Goal: Task Accomplishment & Management: Use online tool/utility

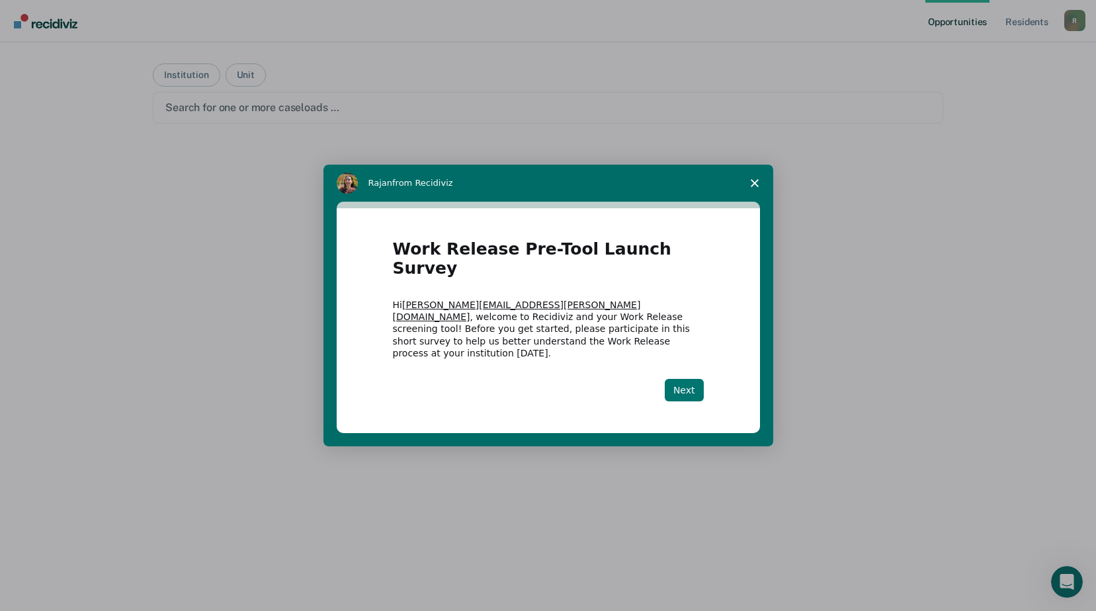
click at [694, 379] on button "Next" at bounding box center [684, 390] width 39 height 22
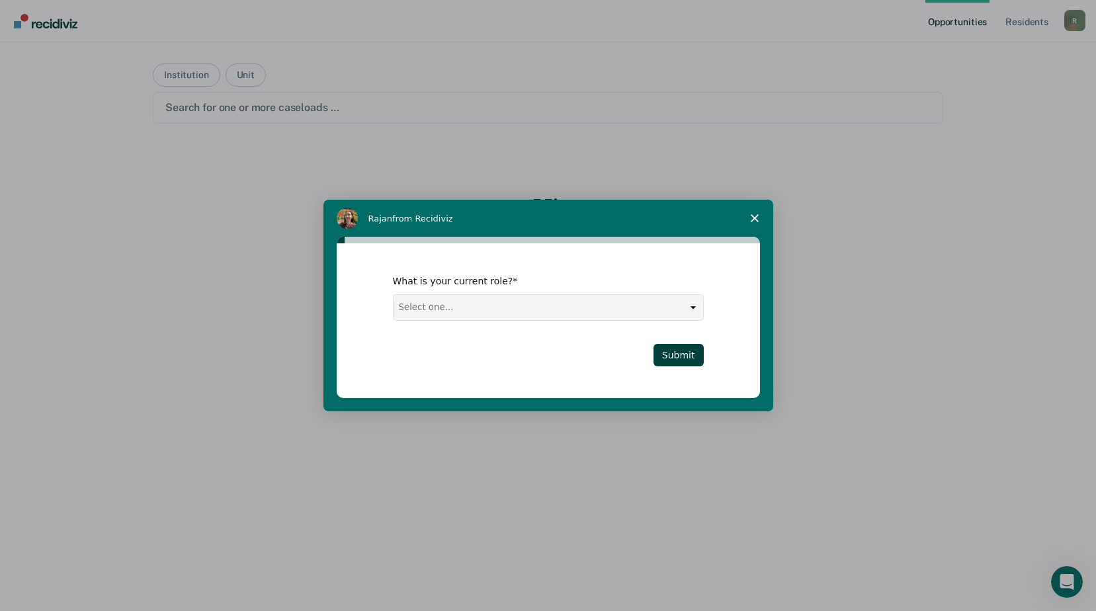
click at [672, 302] on select "Select one... Case Manager FUM Assistant [PERSON_NAME] [PERSON_NAME]" at bounding box center [547, 307] width 309 height 25
select select "Case Manager"
click at [393, 295] on select "Select one... Case Manager FUM Assistant [PERSON_NAME] [PERSON_NAME]" at bounding box center [547, 307] width 309 height 25
click at [669, 358] on button "Submit" at bounding box center [678, 355] width 50 height 22
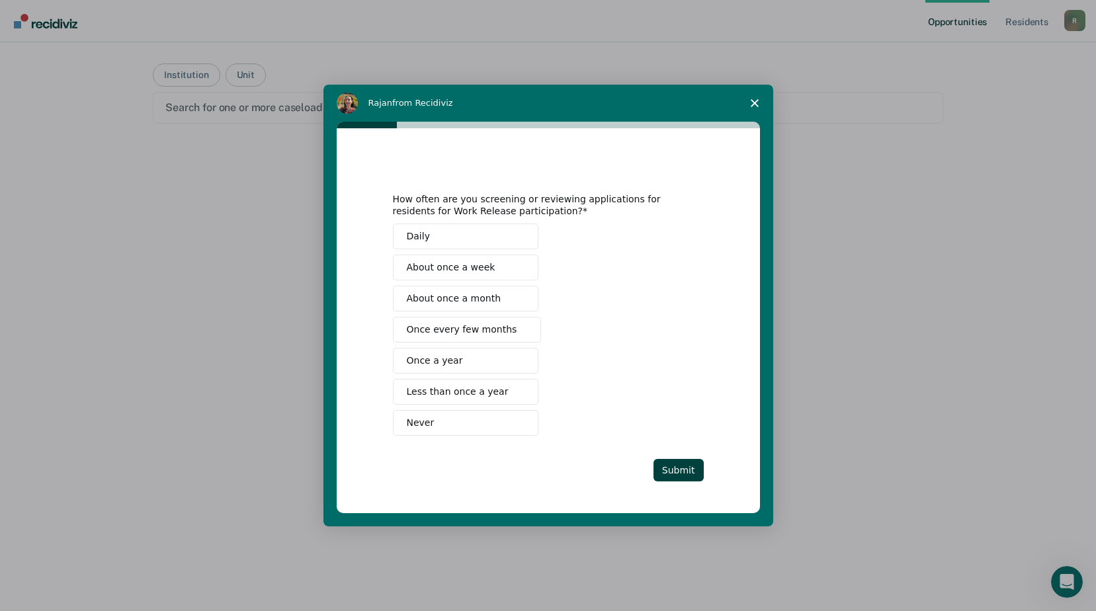
click at [464, 427] on button "Never" at bounding box center [465, 423] width 145 height 26
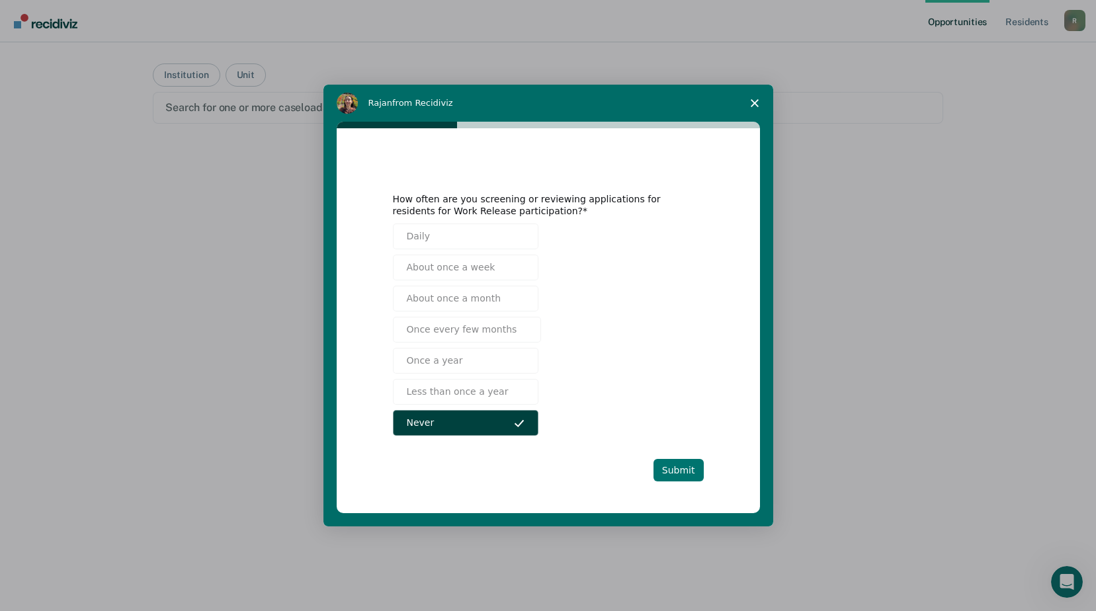
click at [682, 472] on button "Submit" at bounding box center [678, 470] width 50 height 22
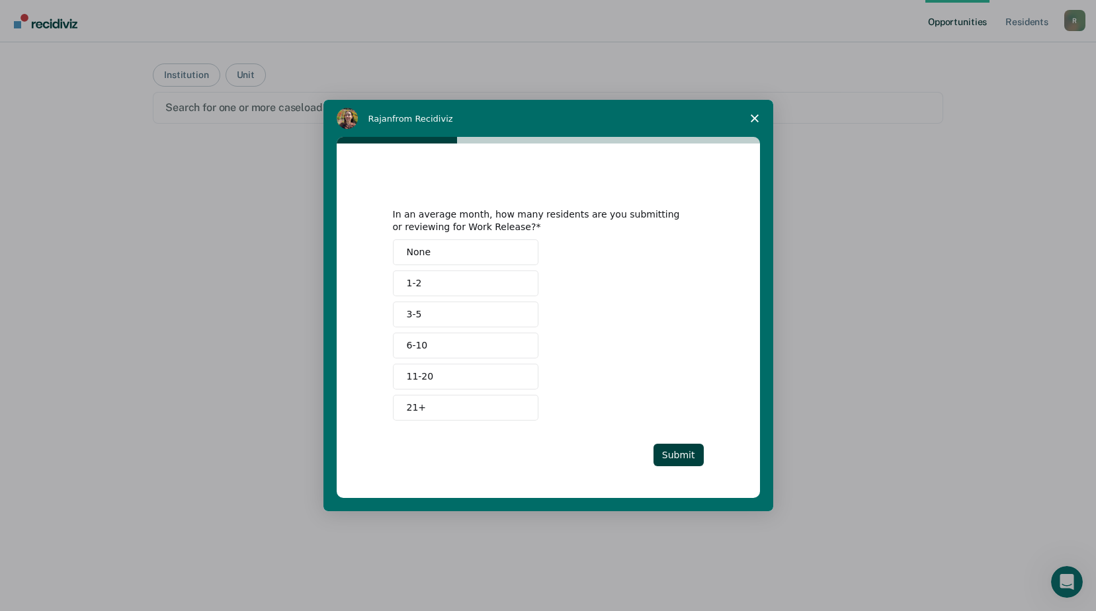
click at [472, 256] on button "None" at bounding box center [465, 252] width 145 height 26
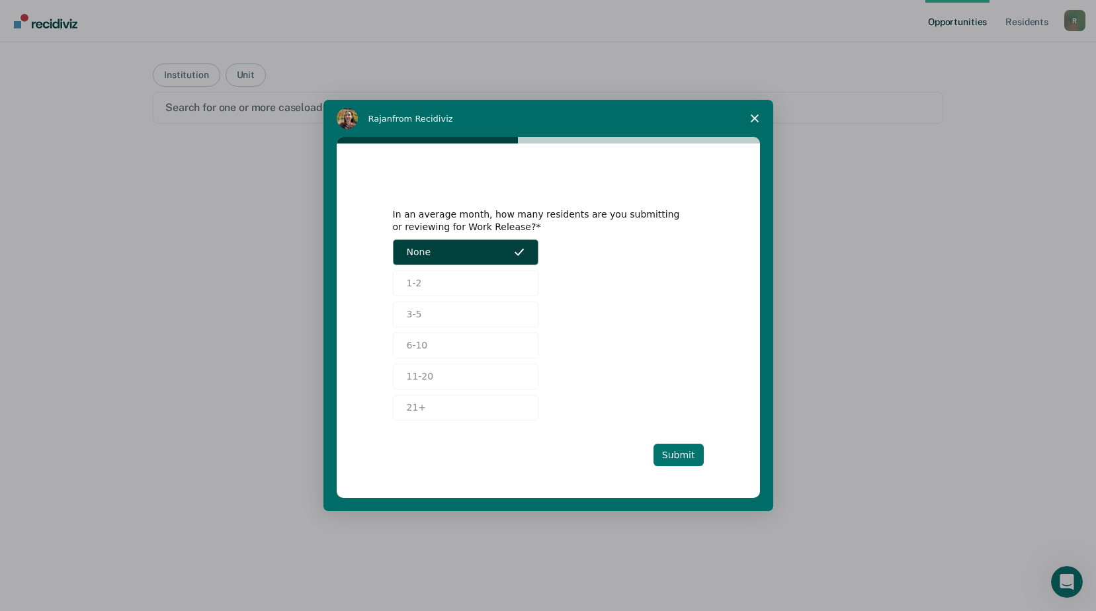
click at [695, 454] on button "Submit" at bounding box center [678, 455] width 50 height 22
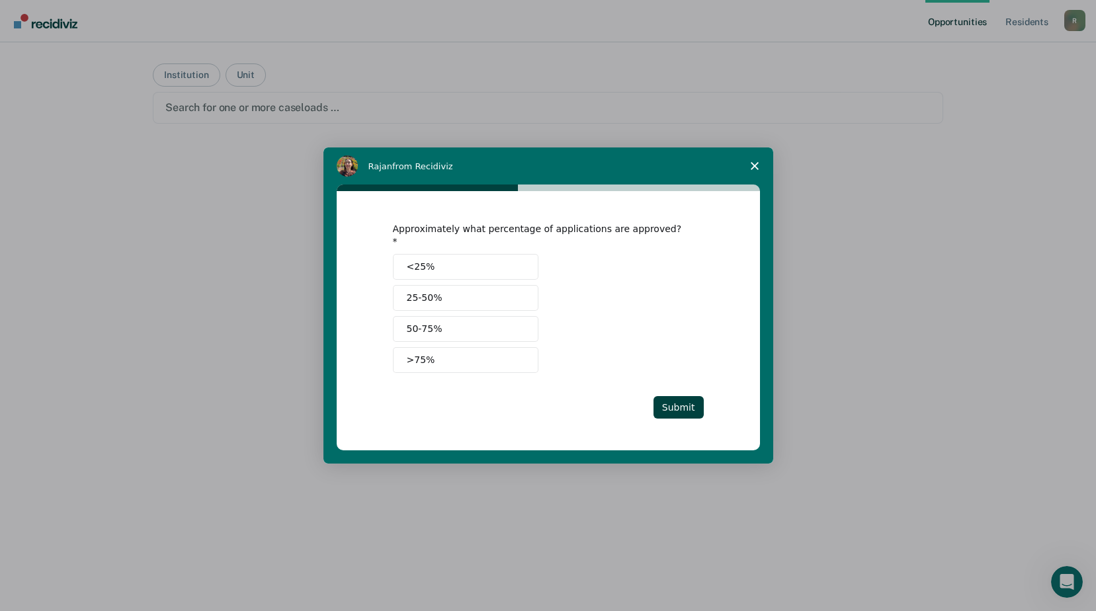
click at [485, 260] on button "<25%" at bounding box center [465, 267] width 145 height 26
click at [684, 399] on button "Submit" at bounding box center [678, 407] width 50 height 22
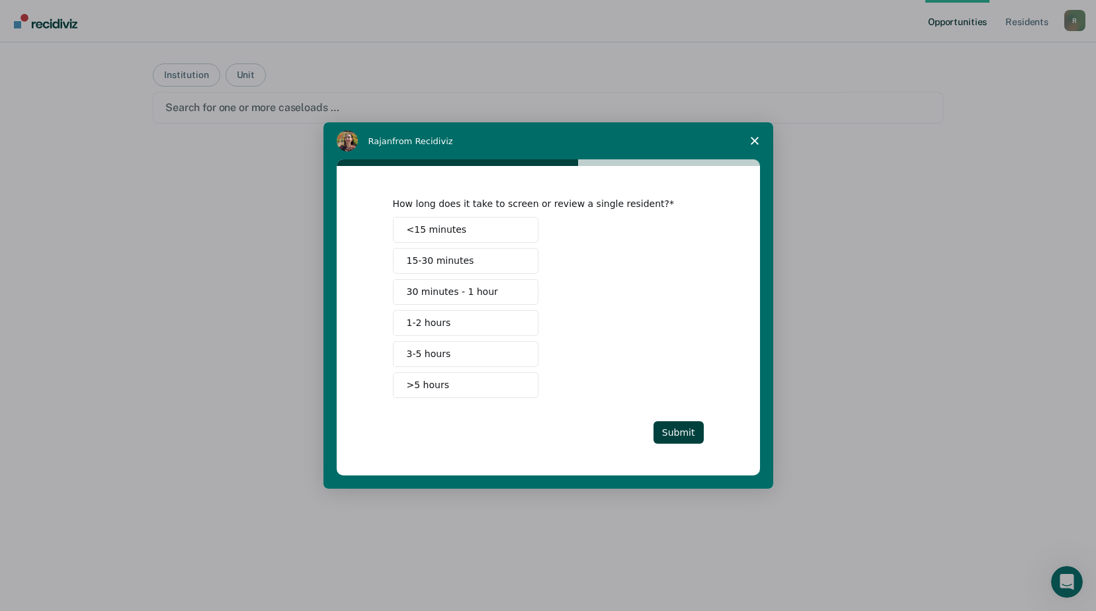
click at [497, 232] on button "<15 minutes" at bounding box center [465, 230] width 145 height 26
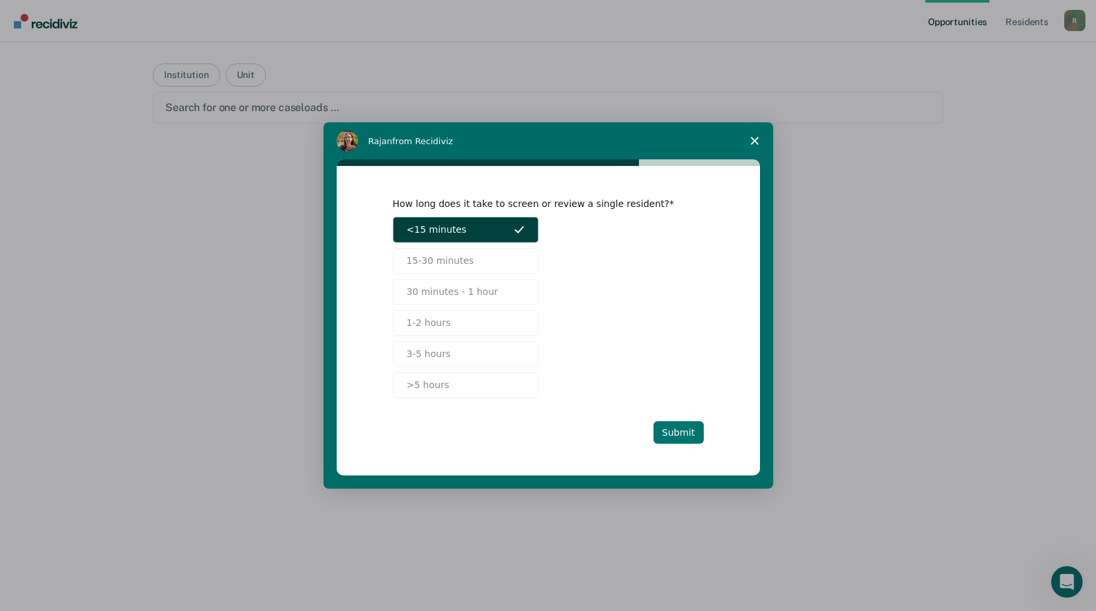
click at [683, 432] on button "Submit" at bounding box center [678, 432] width 50 height 22
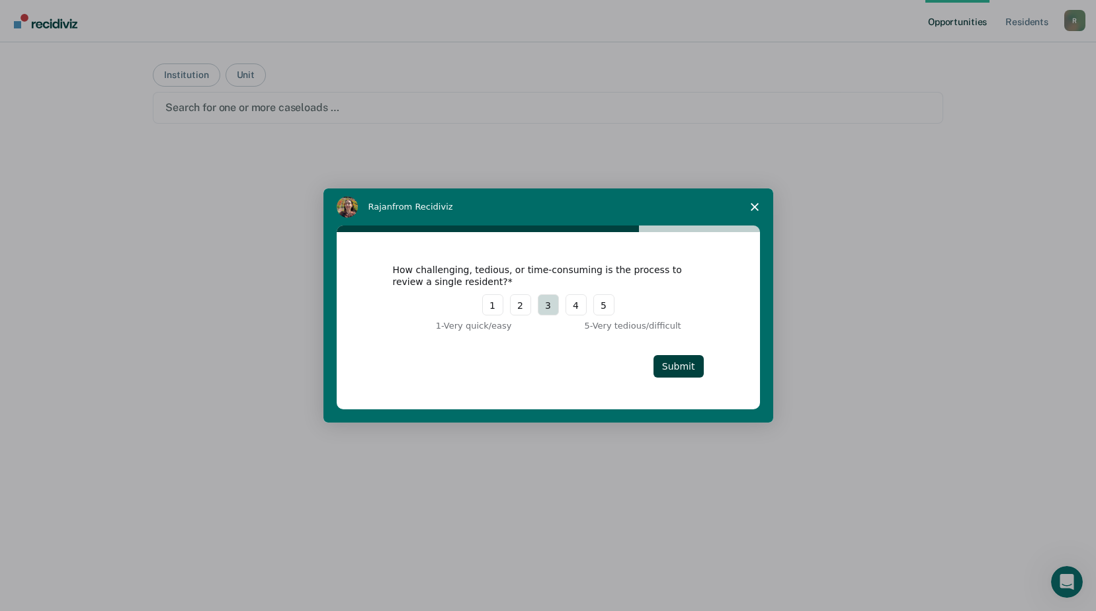
click at [542, 306] on button "3" at bounding box center [548, 304] width 21 height 21
click at [680, 362] on button "Submit" at bounding box center [678, 366] width 50 height 22
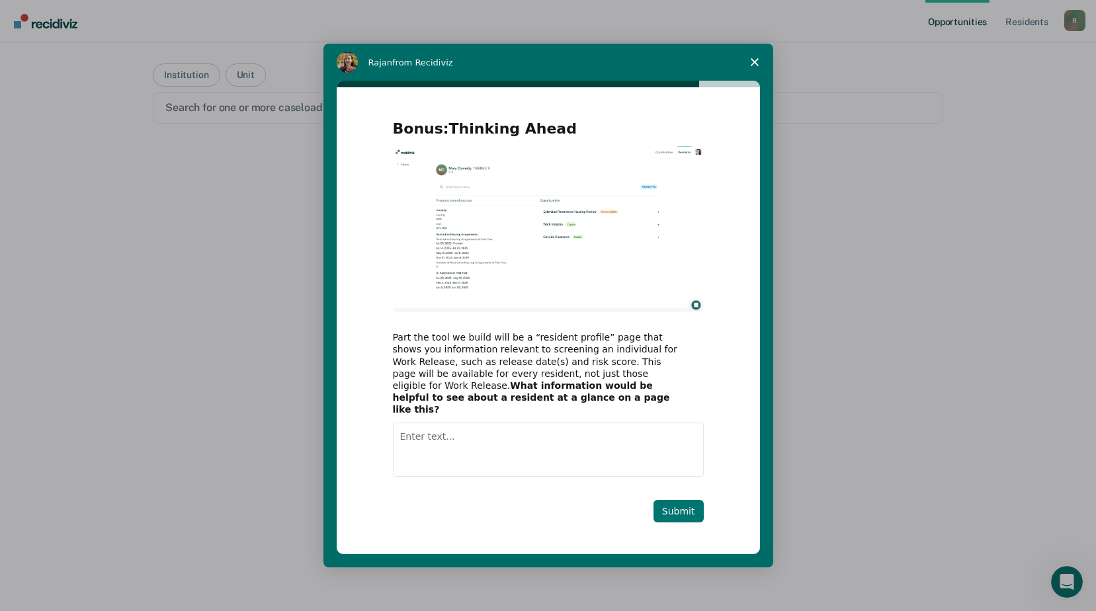
click at [690, 507] on button "Submit" at bounding box center [678, 511] width 50 height 22
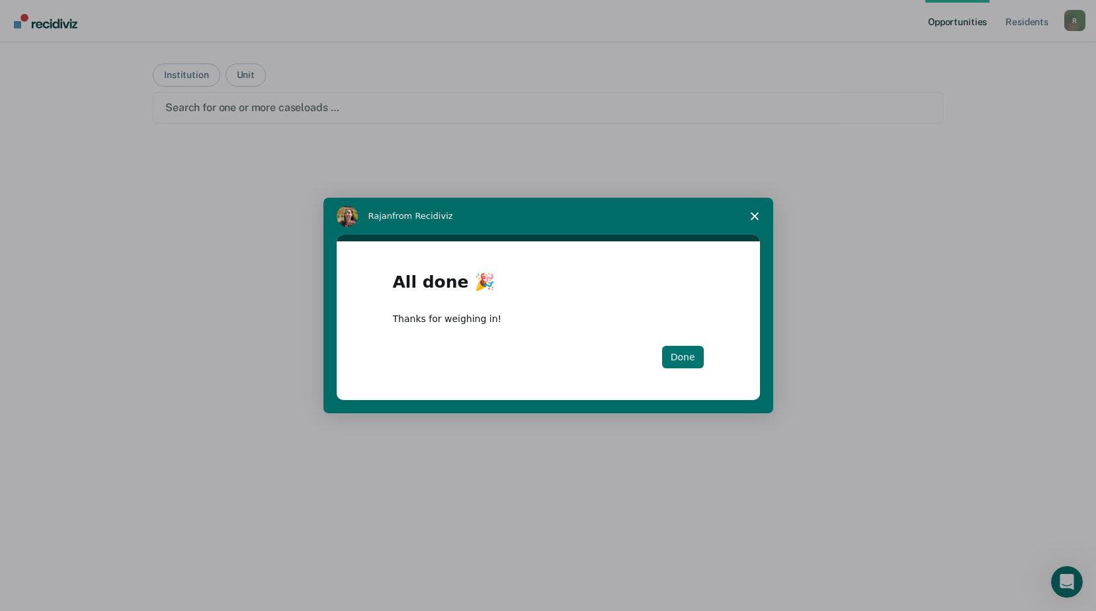
click at [691, 358] on button "Done" at bounding box center [683, 357] width 42 height 22
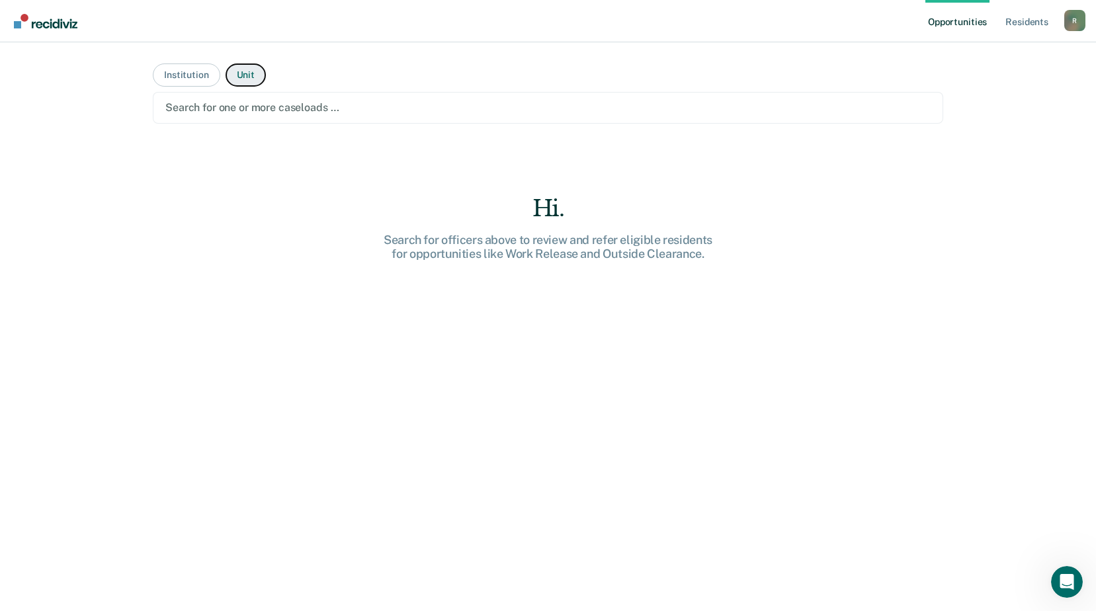
click at [251, 73] on button "Unit" at bounding box center [246, 74] width 40 height 23
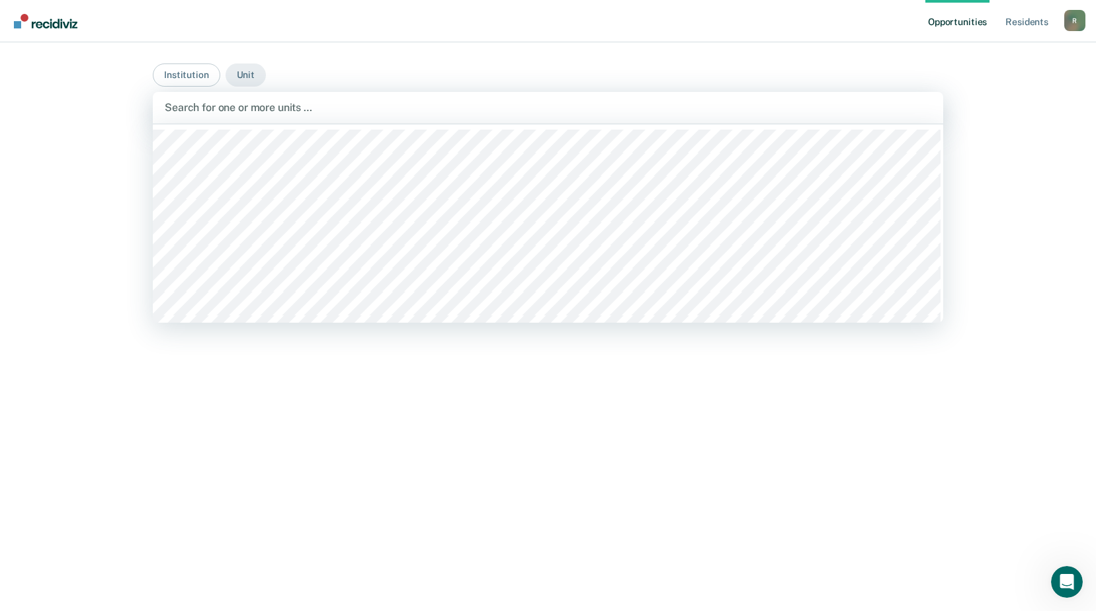
click at [262, 103] on div at bounding box center [548, 107] width 766 height 15
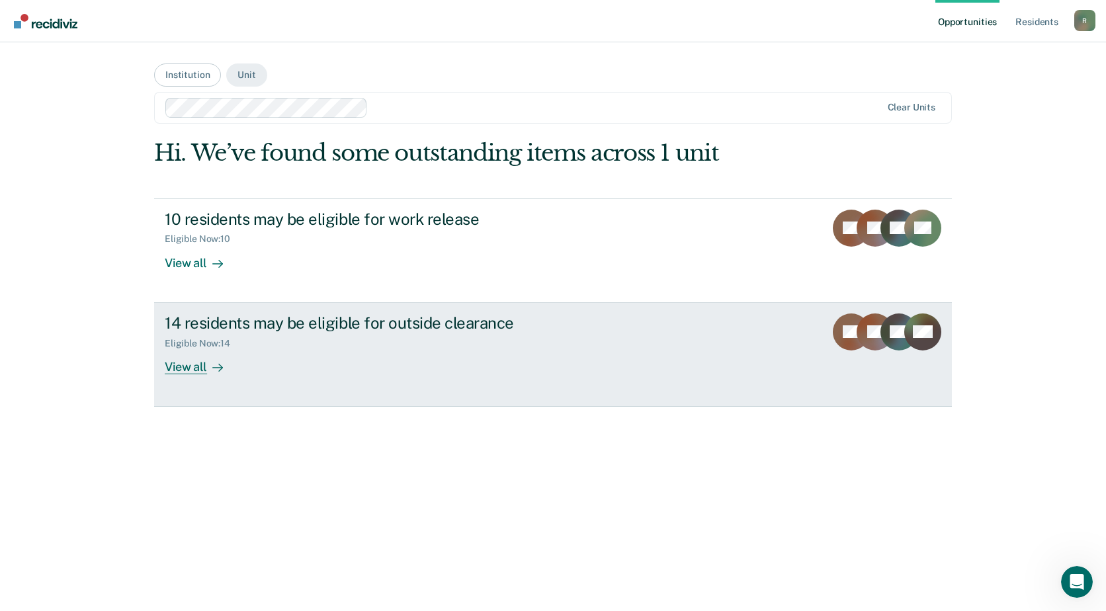
click at [207, 366] on div at bounding box center [215, 366] width 16 height 15
